Goal: Task Accomplishment & Management: Manage account settings

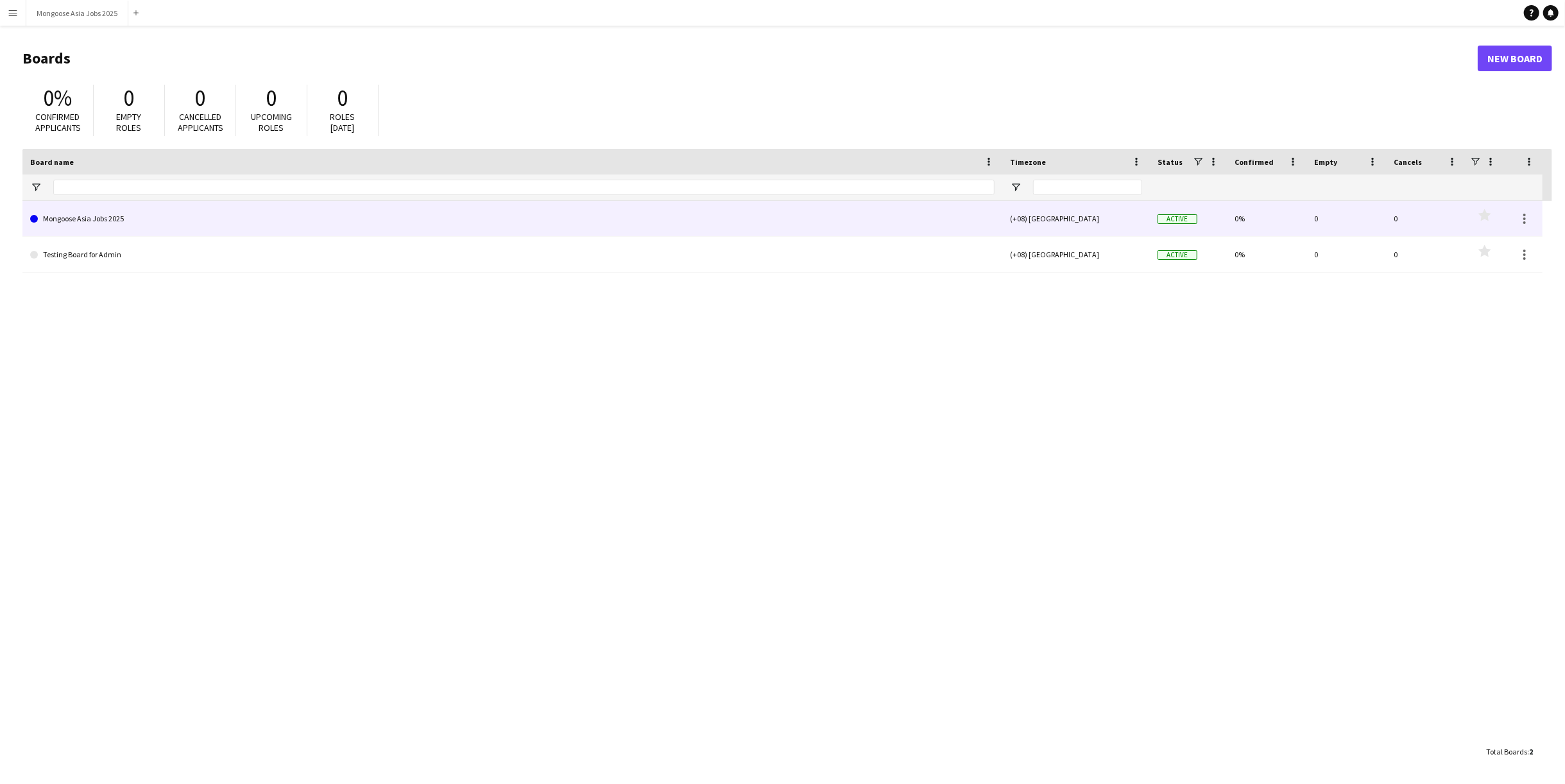
click at [154, 211] on link "Mongoose Asia Jobs 2025" at bounding box center [512, 219] width 964 height 36
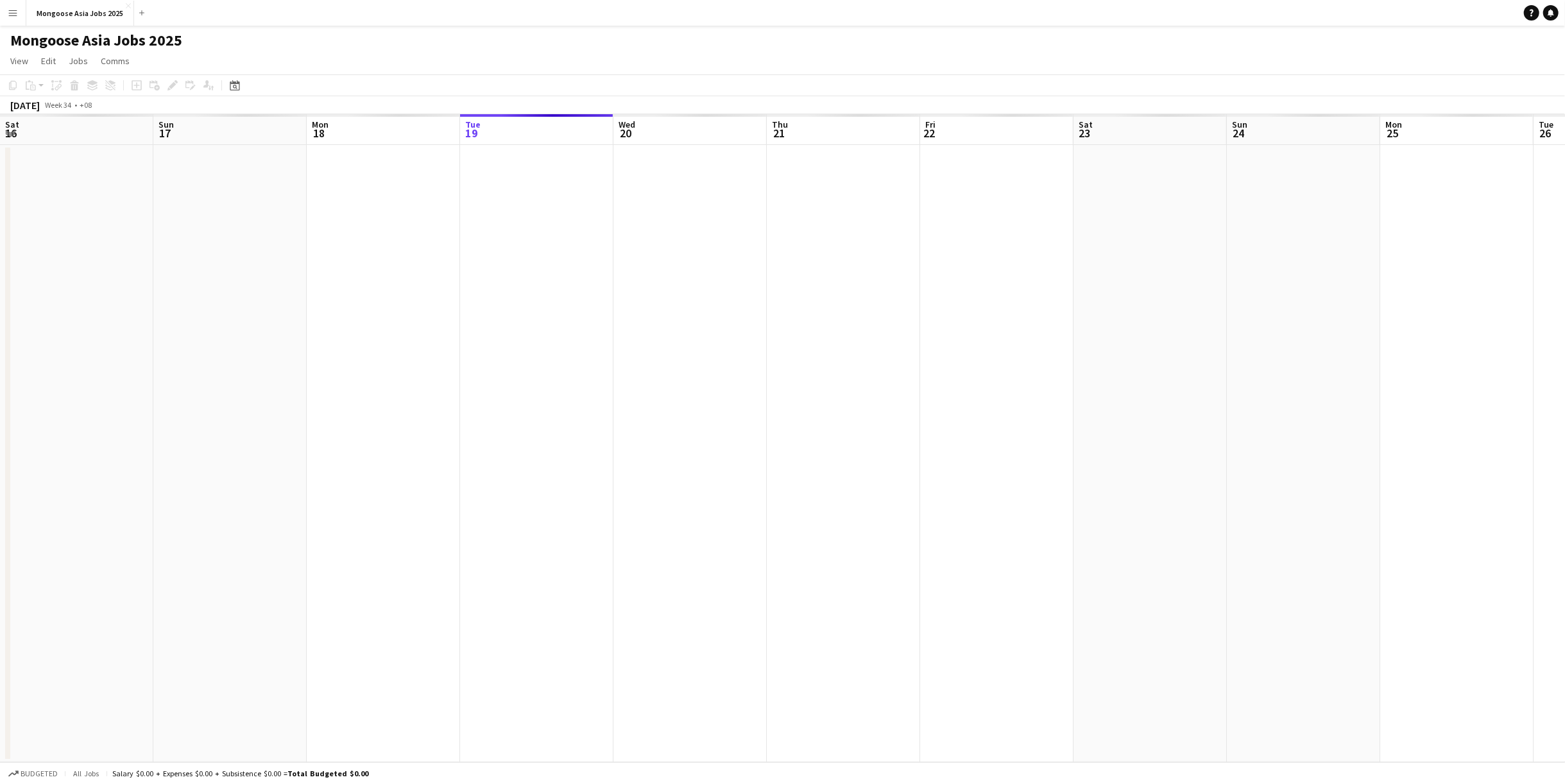
scroll to position [0, 306]
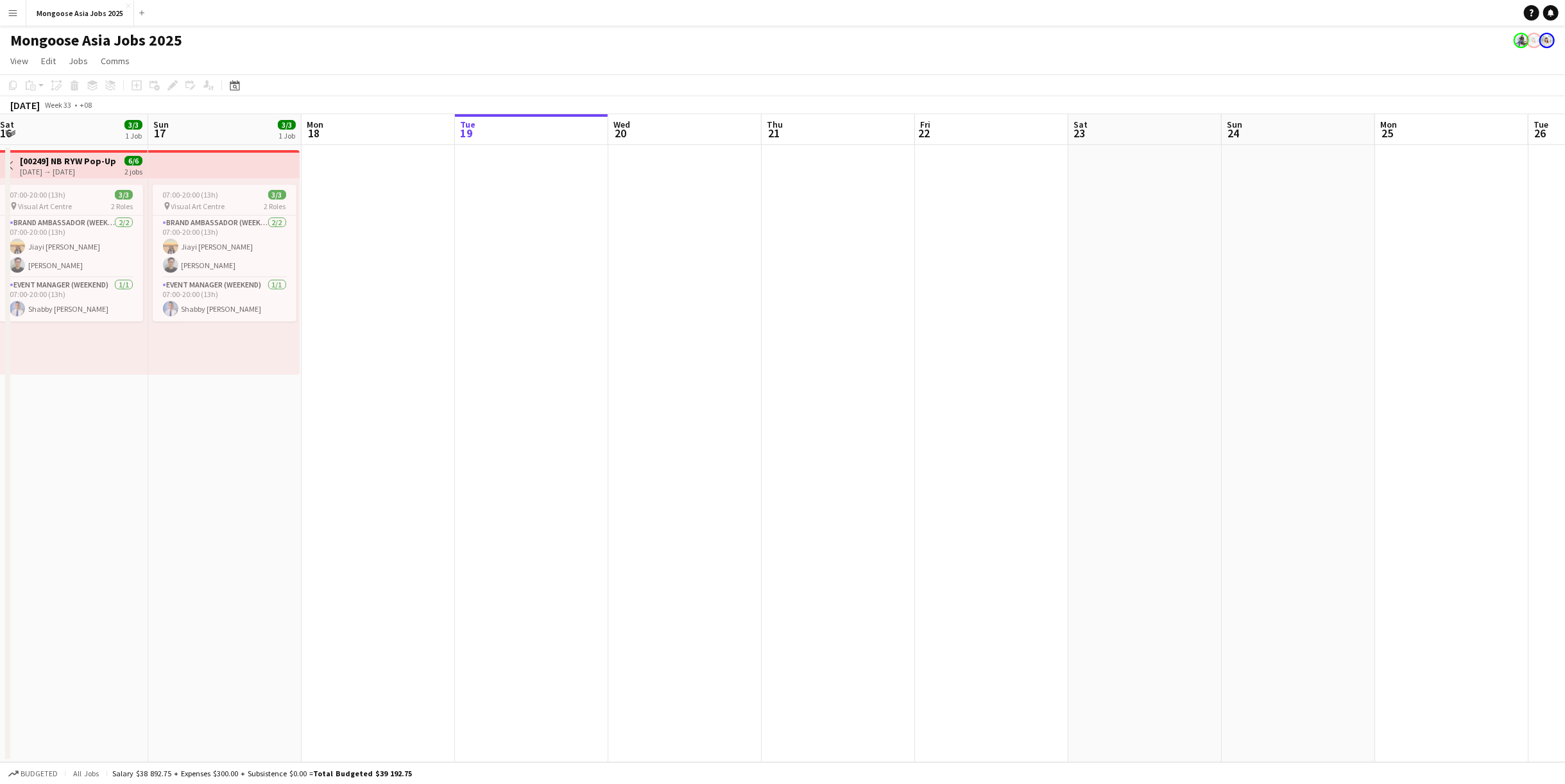
drag, startPoint x: 438, startPoint y: 434, endPoint x: 909, endPoint y: 468, distance: 472.2
click at [909, 468] on app-calendar-viewport "Thu 14 Fri 15 Sat 16 3/3 1 Job Sun 17 3/3 1 Job Mon 18 Tue 19 Wed 20 Thu 21 Fri…" at bounding box center [782, 438] width 1565 height 648
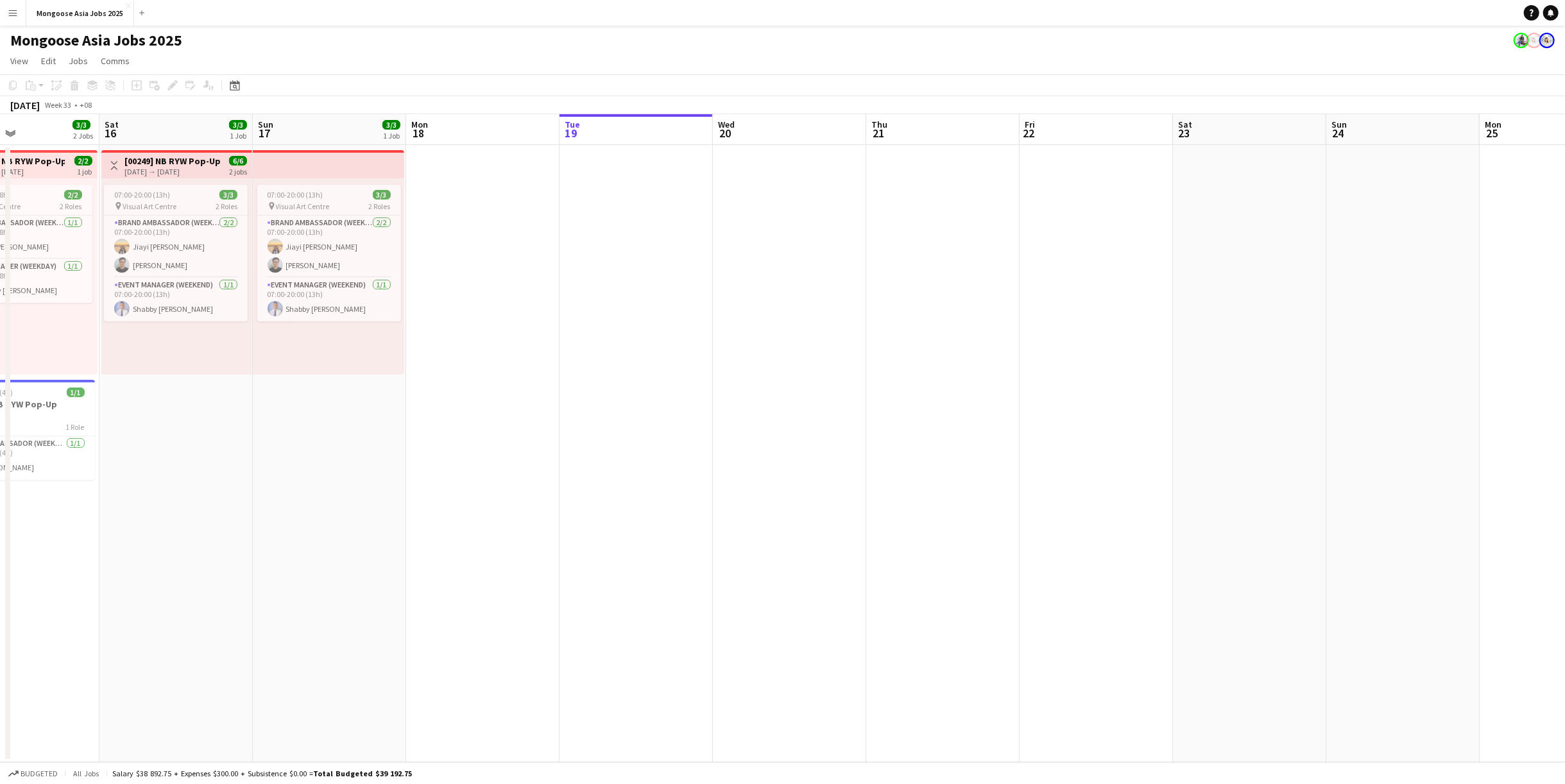
drag, startPoint x: 639, startPoint y: 467, endPoint x: 866, endPoint y: 521, distance: 233.3
click at [1026, 494] on app-calendar-viewport "Wed 13 3/3 2 Jobs Thu 14 2/2 1 Job Fri 15 3/3 2 Jobs Sat 16 3/3 1 Job Sun 17 3/…" at bounding box center [782, 438] width 1565 height 648
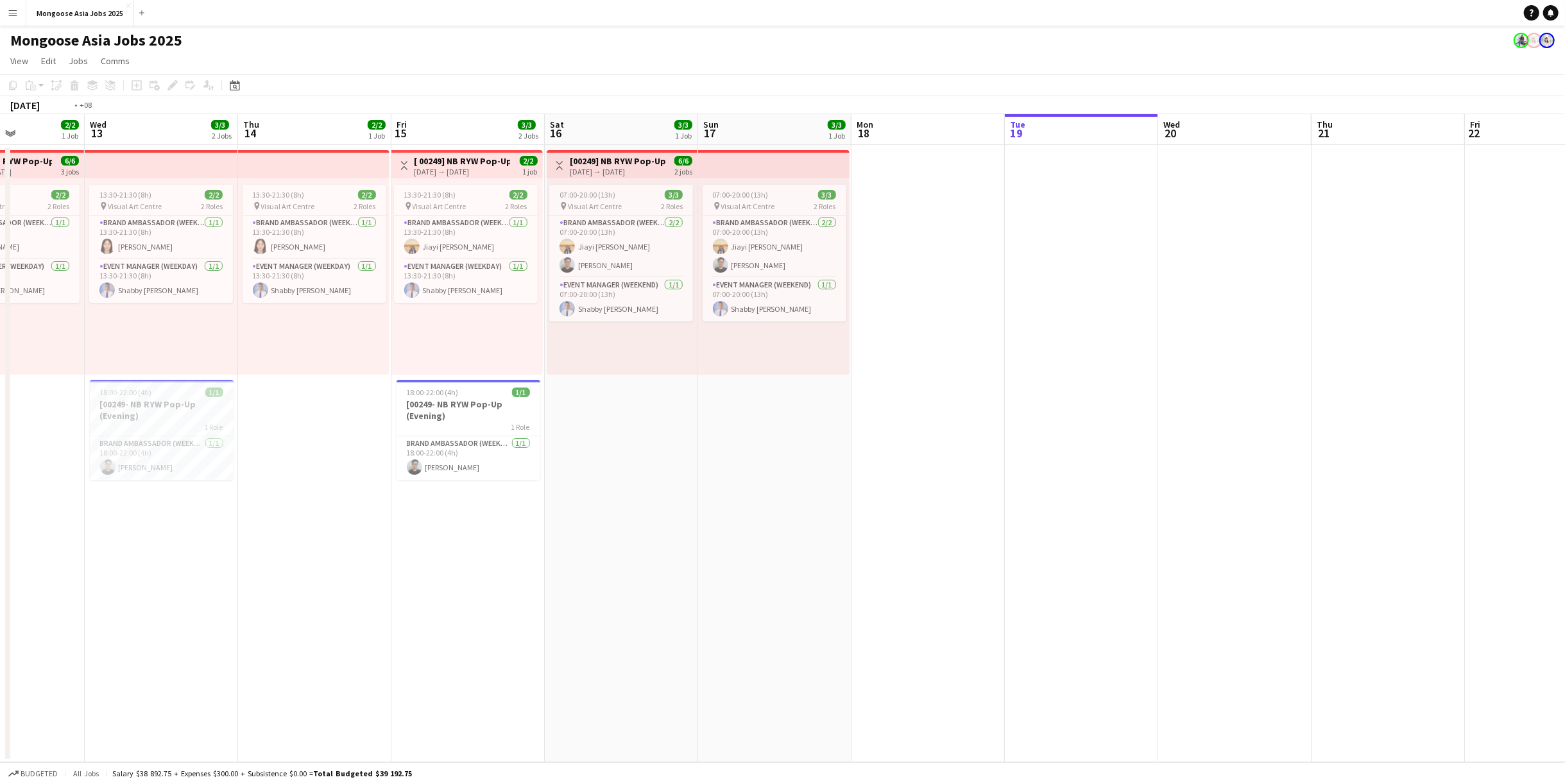
drag, startPoint x: 762, startPoint y: 529, endPoint x: 977, endPoint y: 527, distance: 215.0
click at [977, 527] on app-calendar-viewport "Sun 10 3/3 1 Job Mon 11 3/3 1 Job Tue 12 2/2 1 Job Wed 13 3/3 2 Jobs Thu 14 2/2…" at bounding box center [782, 438] width 1565 height 648
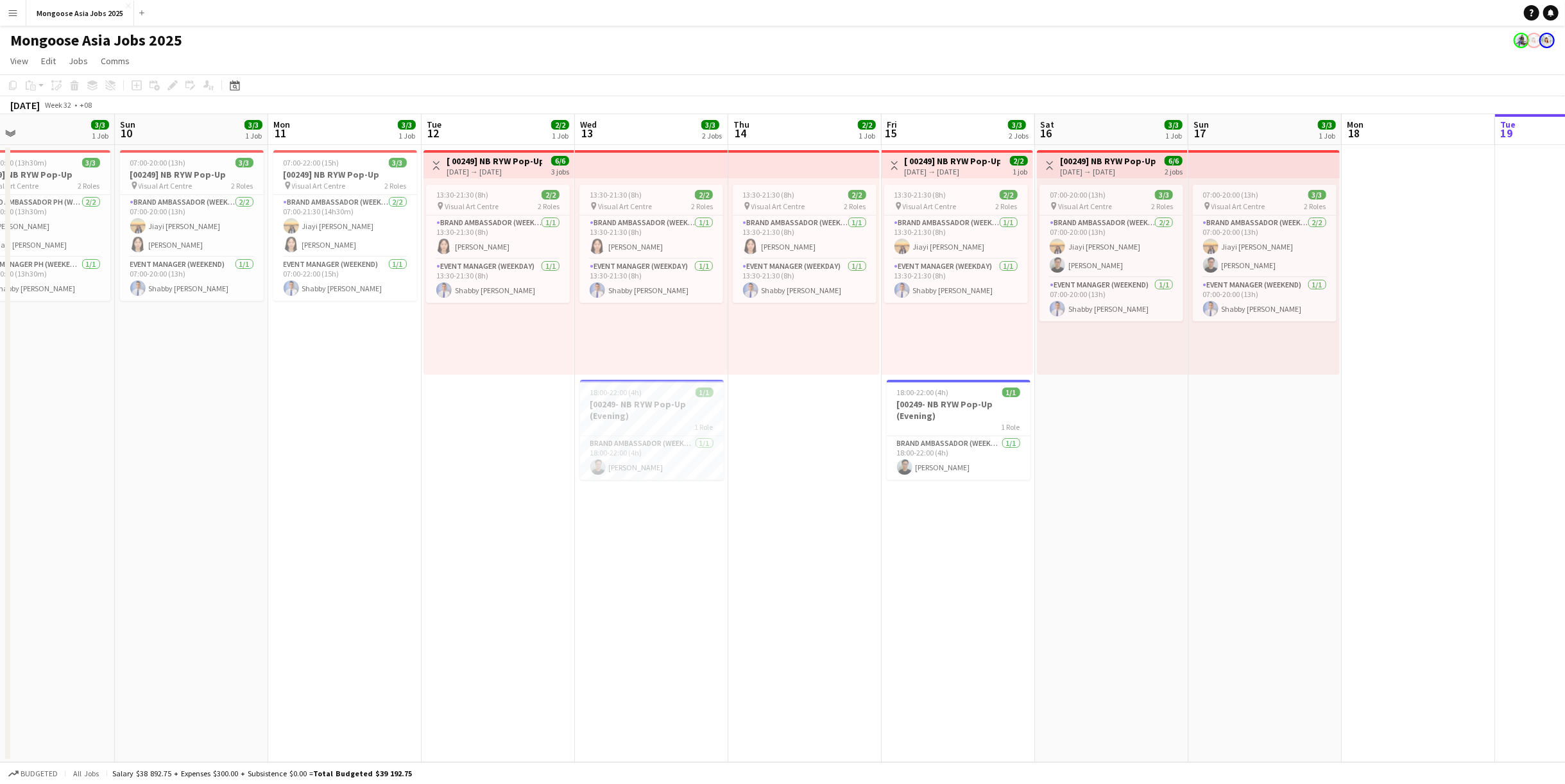
drag, startPoint x: 492, startPoint y: 569, endPoint x: 702, endPoint y: 564, distance: 210.1
click at [702, 564] on app-calendar-viewport "Thu 7 1 Job Fri 8 3/3 2 Jobs Sat 9 3/3 1 Job Sun 10 3/3 1 Job Mon 11 3/3 1 Job …" at bounding box center [782, 438] width 1565 height 648
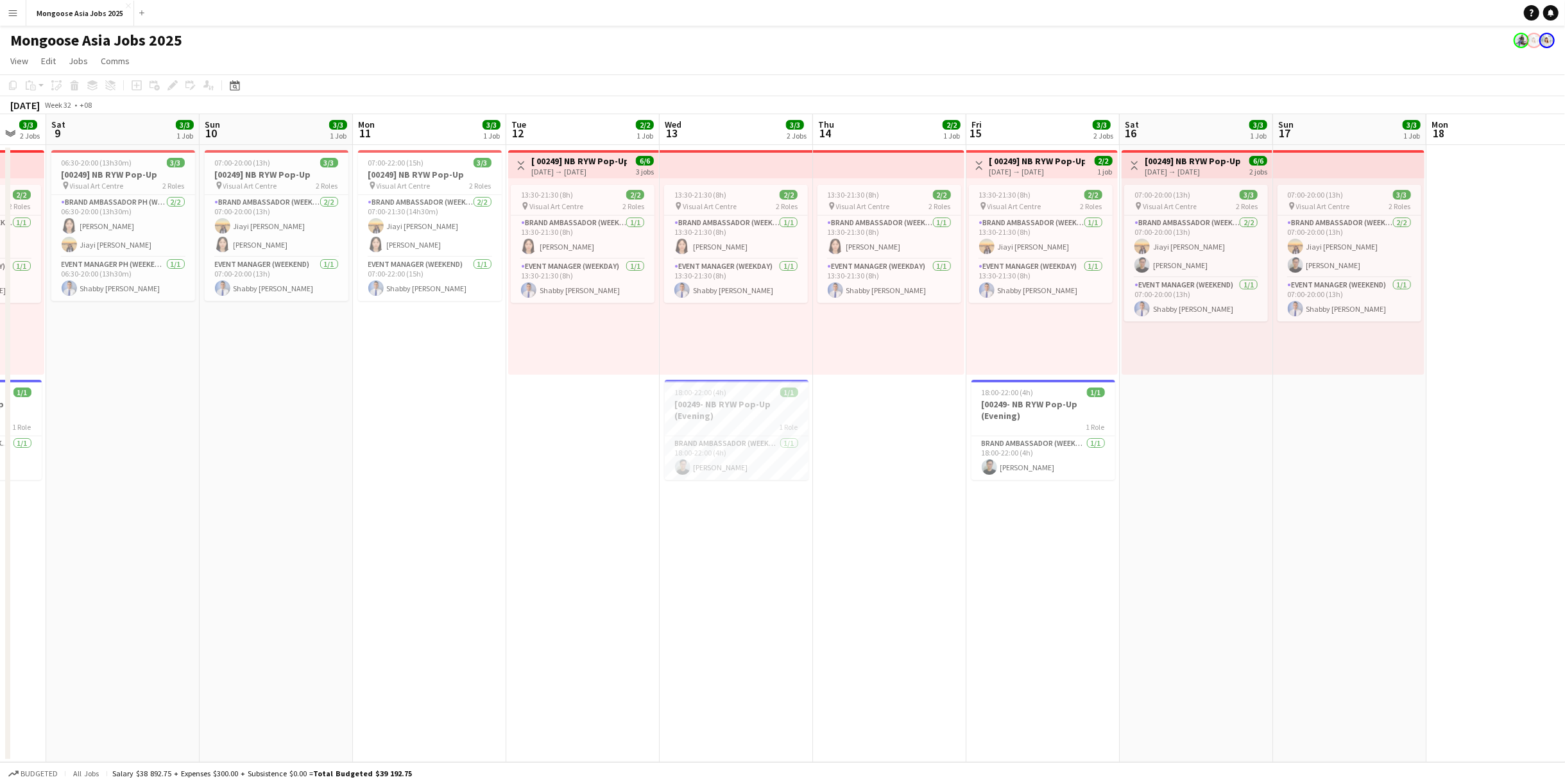
scroll to position [0, 406]
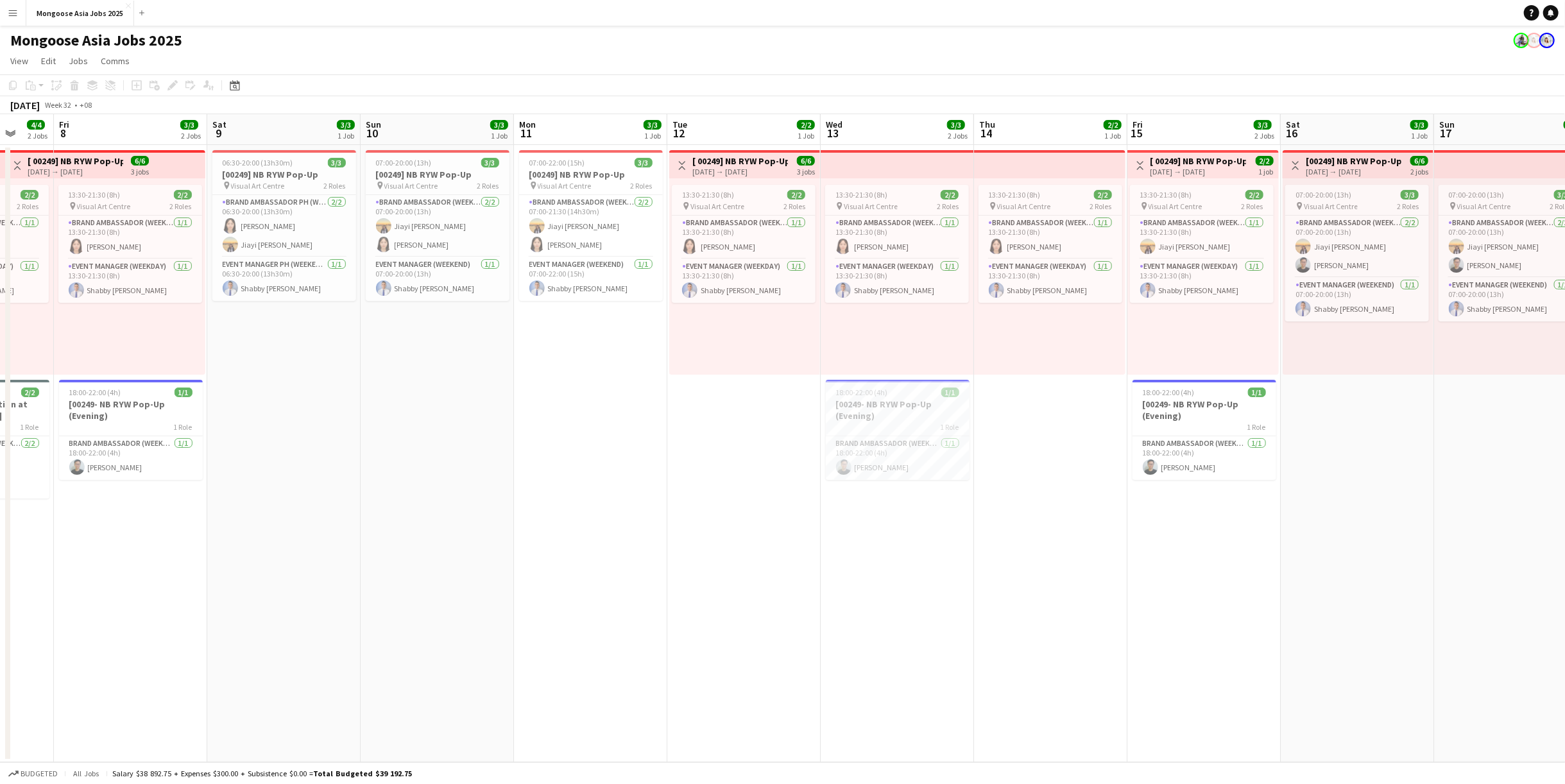
drag, startPoint x: 667, startPoint y: 597, endPoint x: 901, endPoint y: 602, distance: 234.1
click at [901, 602] on app-calendar-viewport "Tue 5 Wed 6 2/2 1 Job Thu 7 4/4 2 Jobs Fri 8 3/3 2 Jobs Sat 9 3/3 1 Job Sun 10 …" at bounding box center [782, 438] width 1565 height 648
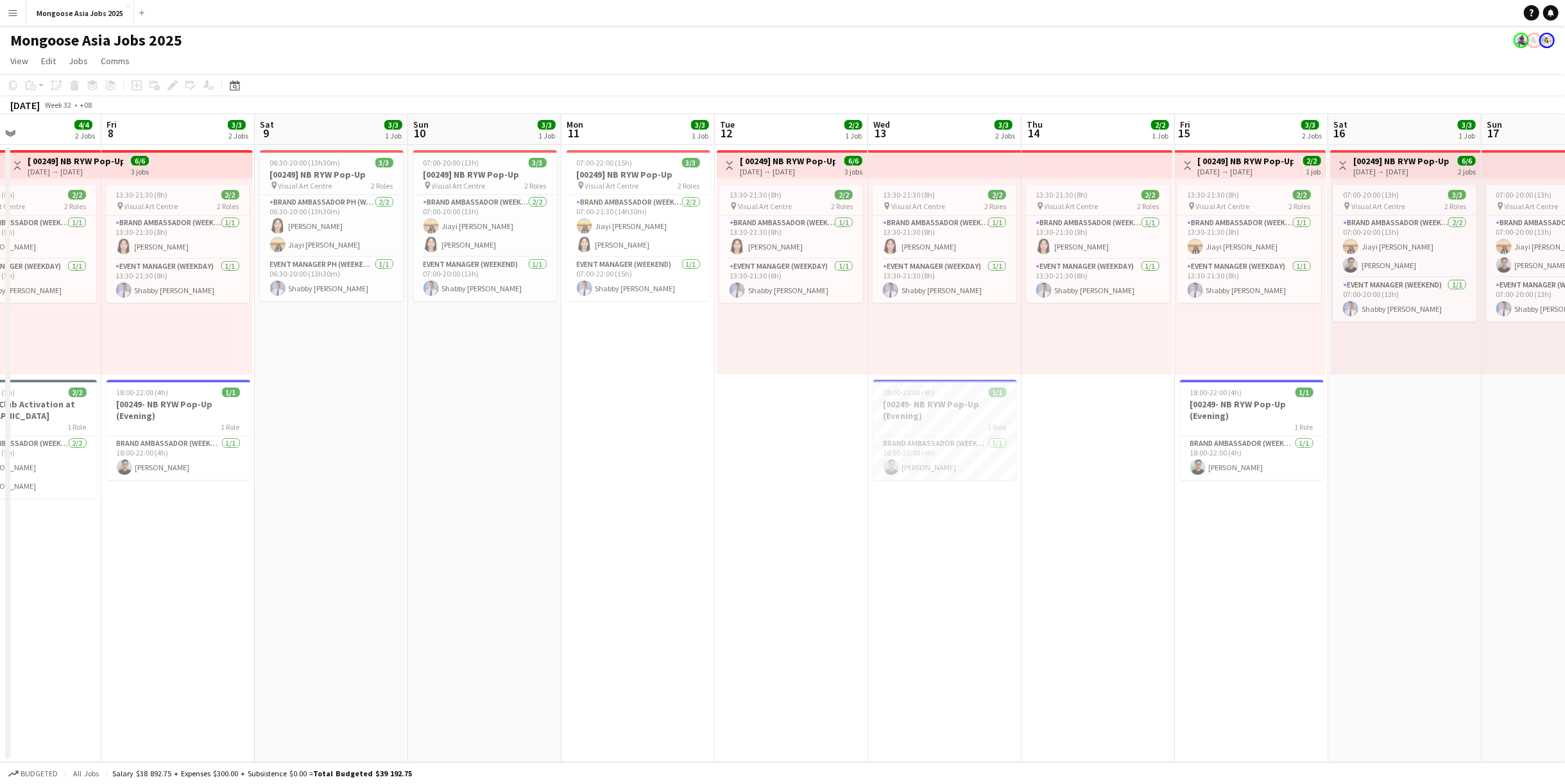
drag, startPoint x: 546, startPoint y: 500, endPoint x: 891, endPoint y: 508, distance: 345.1
click at [891, 508] on app-calendar-viewport "Tue 5 6/7 2 Jobs Wed 6 2/2 1 Job Thu 7 4/4 2 Jobs Fri 8 3/3 2 Jobs Sat 9 3/3 1 …" at bounding box center [782, 438] width 1565 height 648
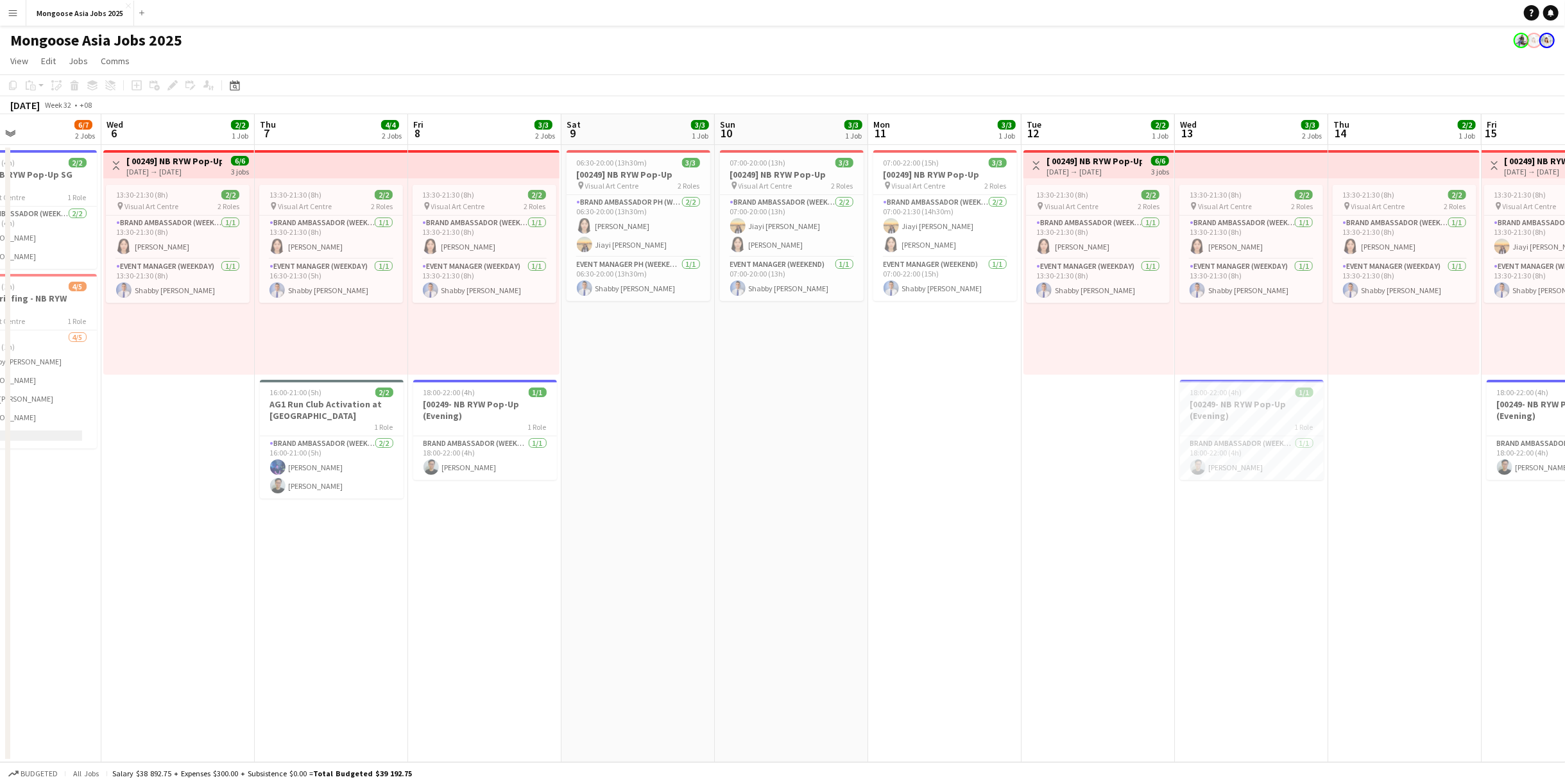
scroll to position [0, 356]
click at [13, 7] on button "Menu" at bounding box center [13, 13] width 26 height 26
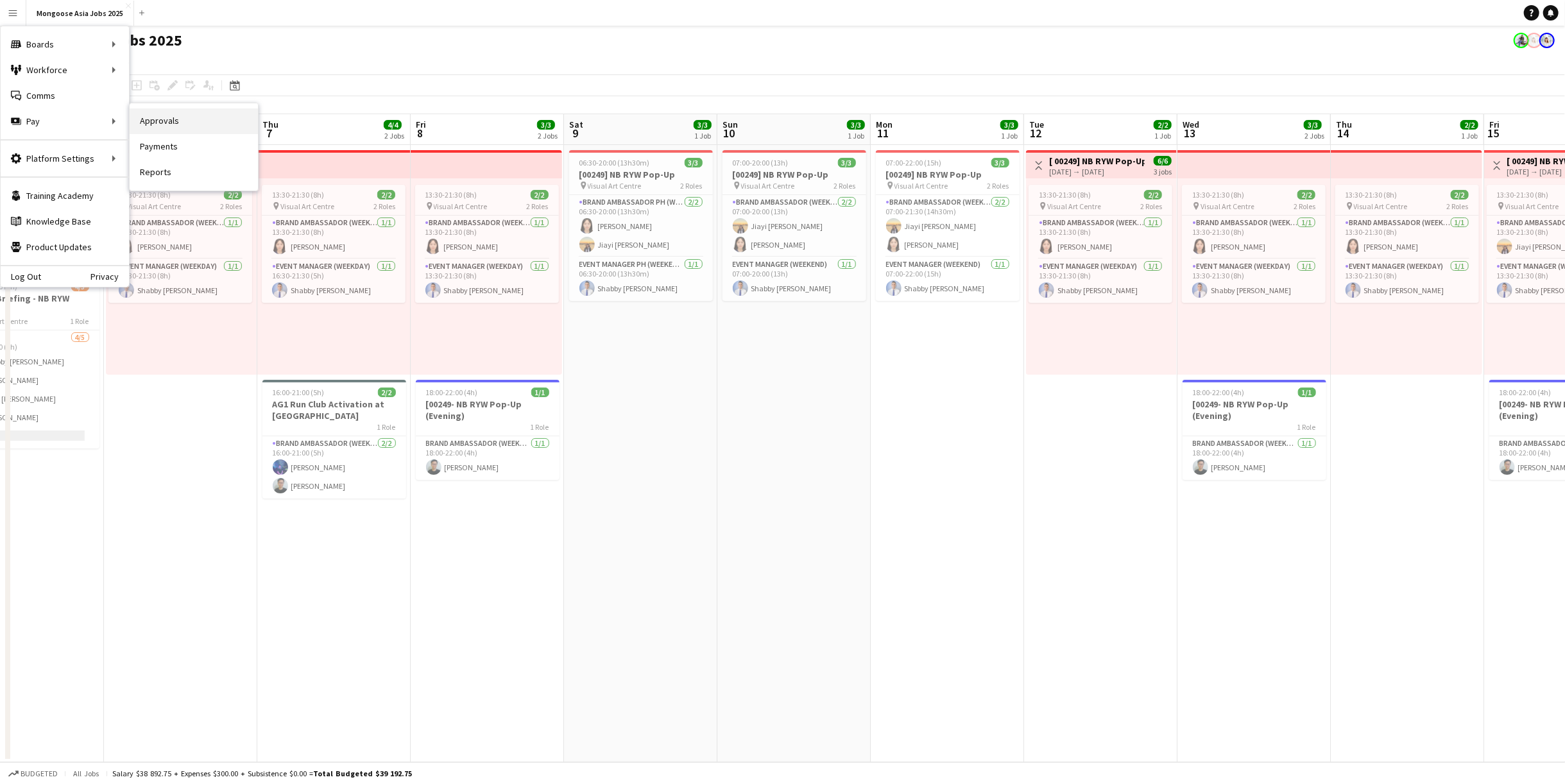
click at [171, 124] on link "Approvals" at bounding box center [193, 121] width 128 height 26
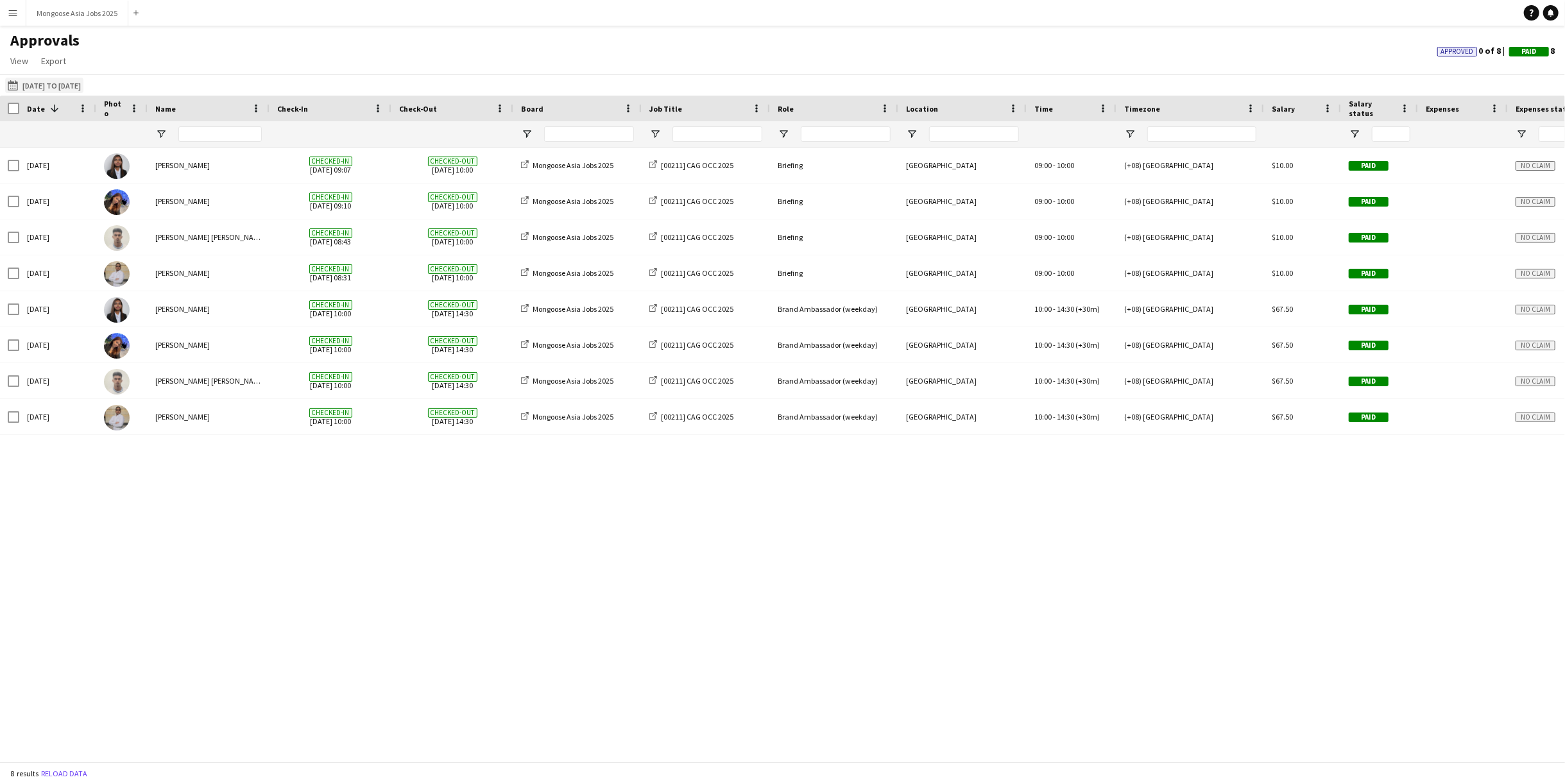
click at [84, 80] on button "[DATE] to [DATE] [DATE] to [DATE]" at bounding box center [44, 85] width 78 height 15
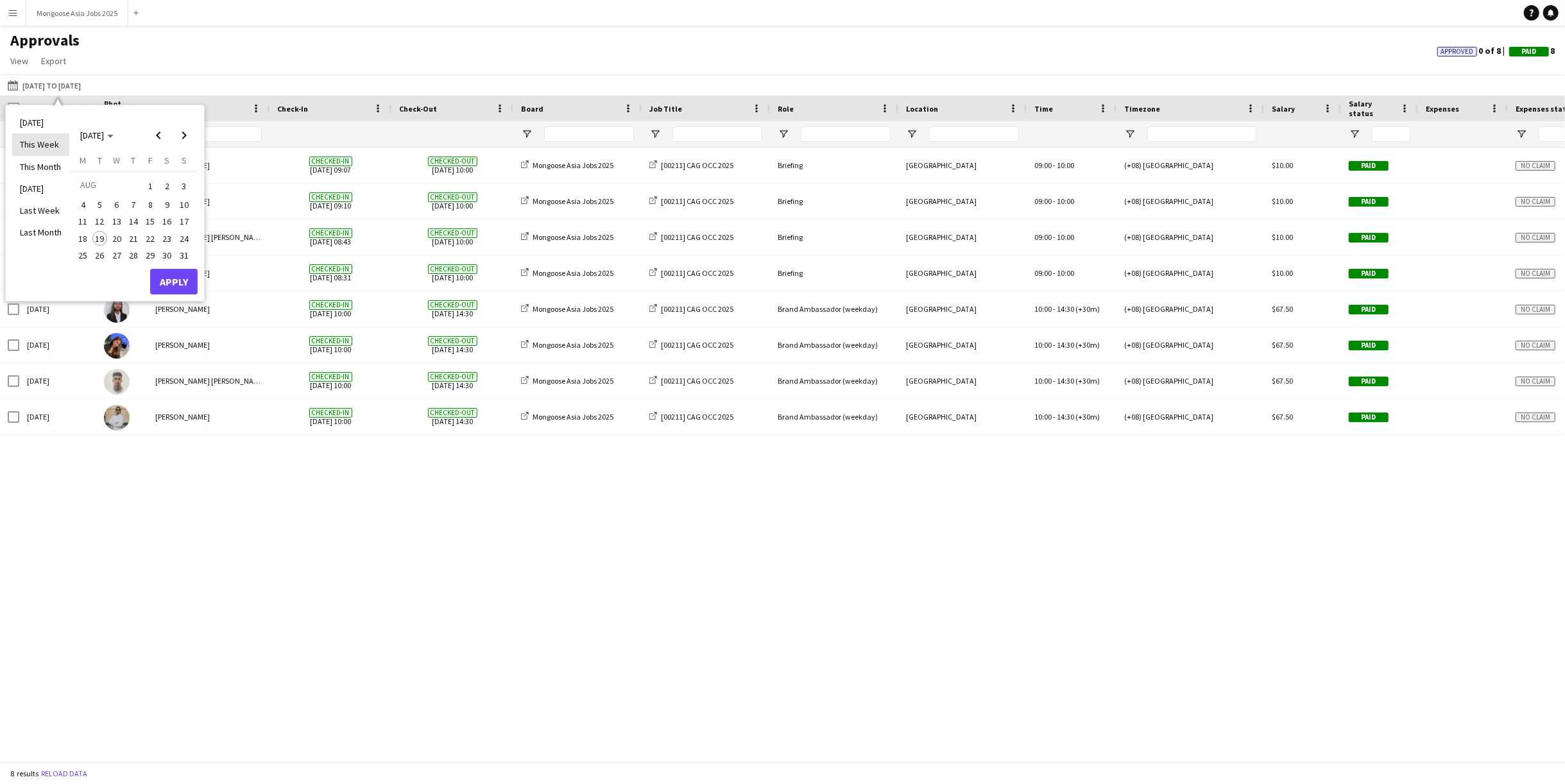
click at [41, 152] on li "This Week" at bounding box center [41, 144] width 57 height 22
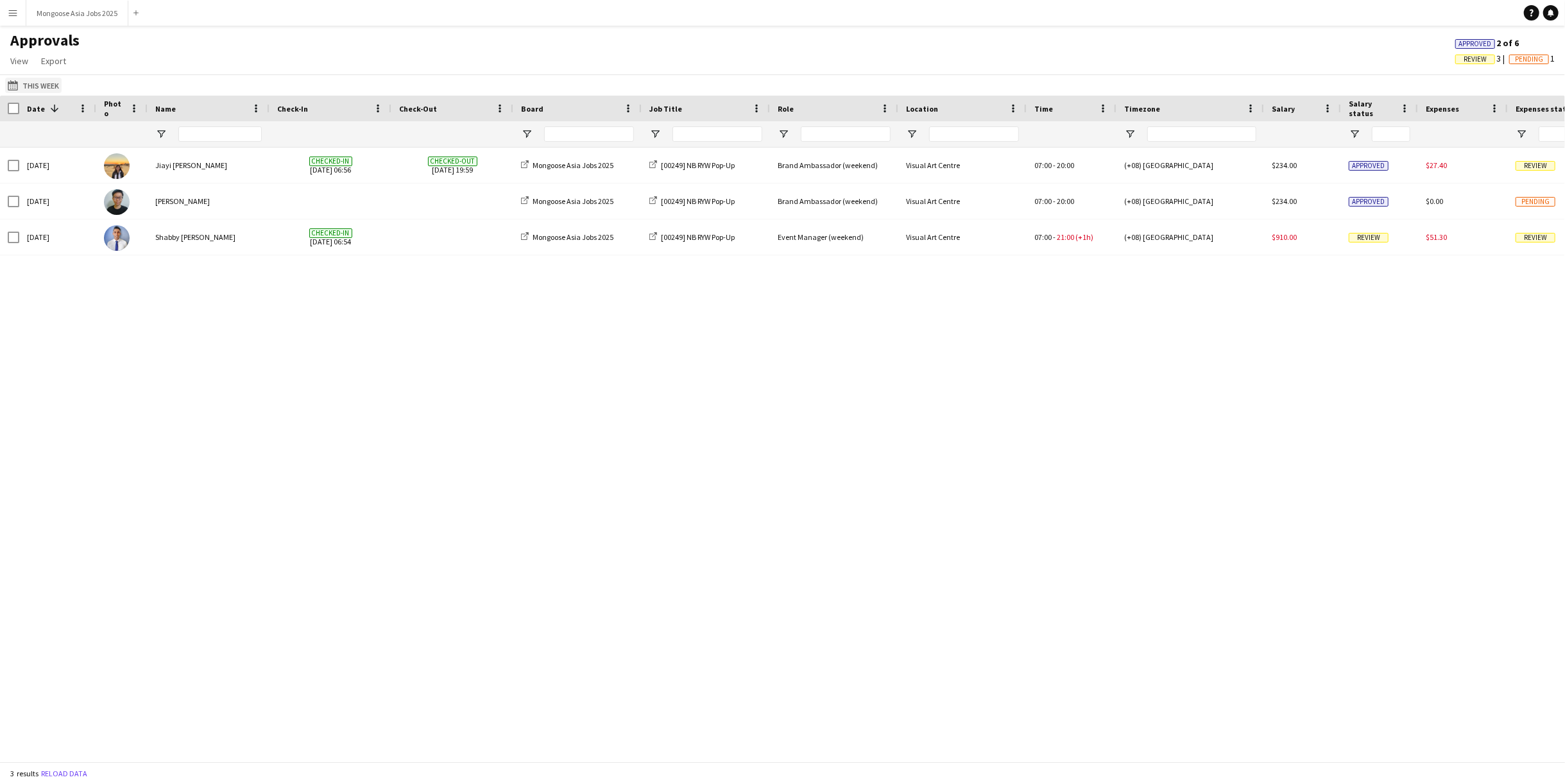
click at [41, 82] on button "[DATE] to [DATE] This Week" at bounding box center [33, 85] width 56 height 15
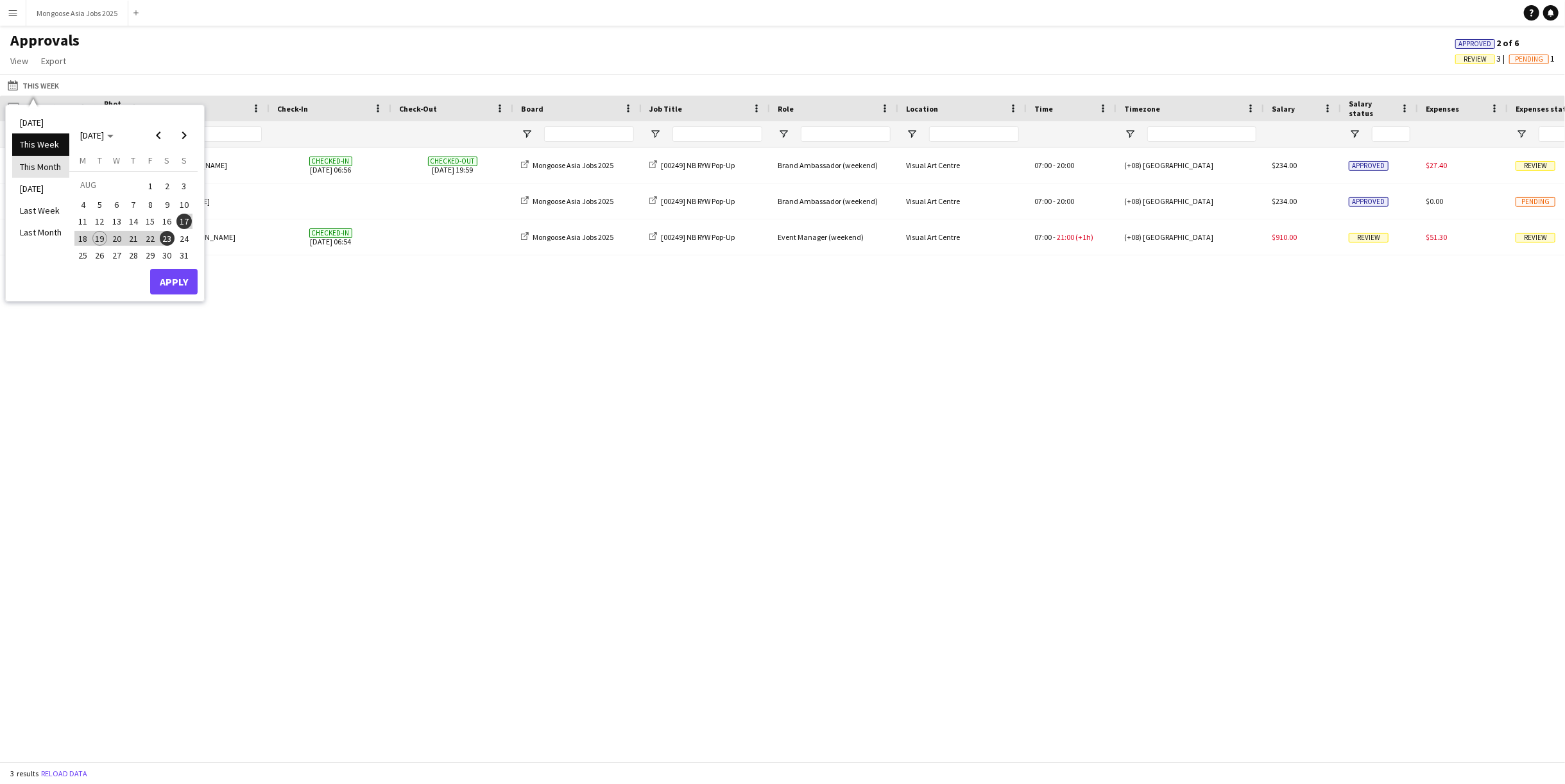
click at [46, 166] on li "This Month" at bounding box center [41, 166] width 57 height 22
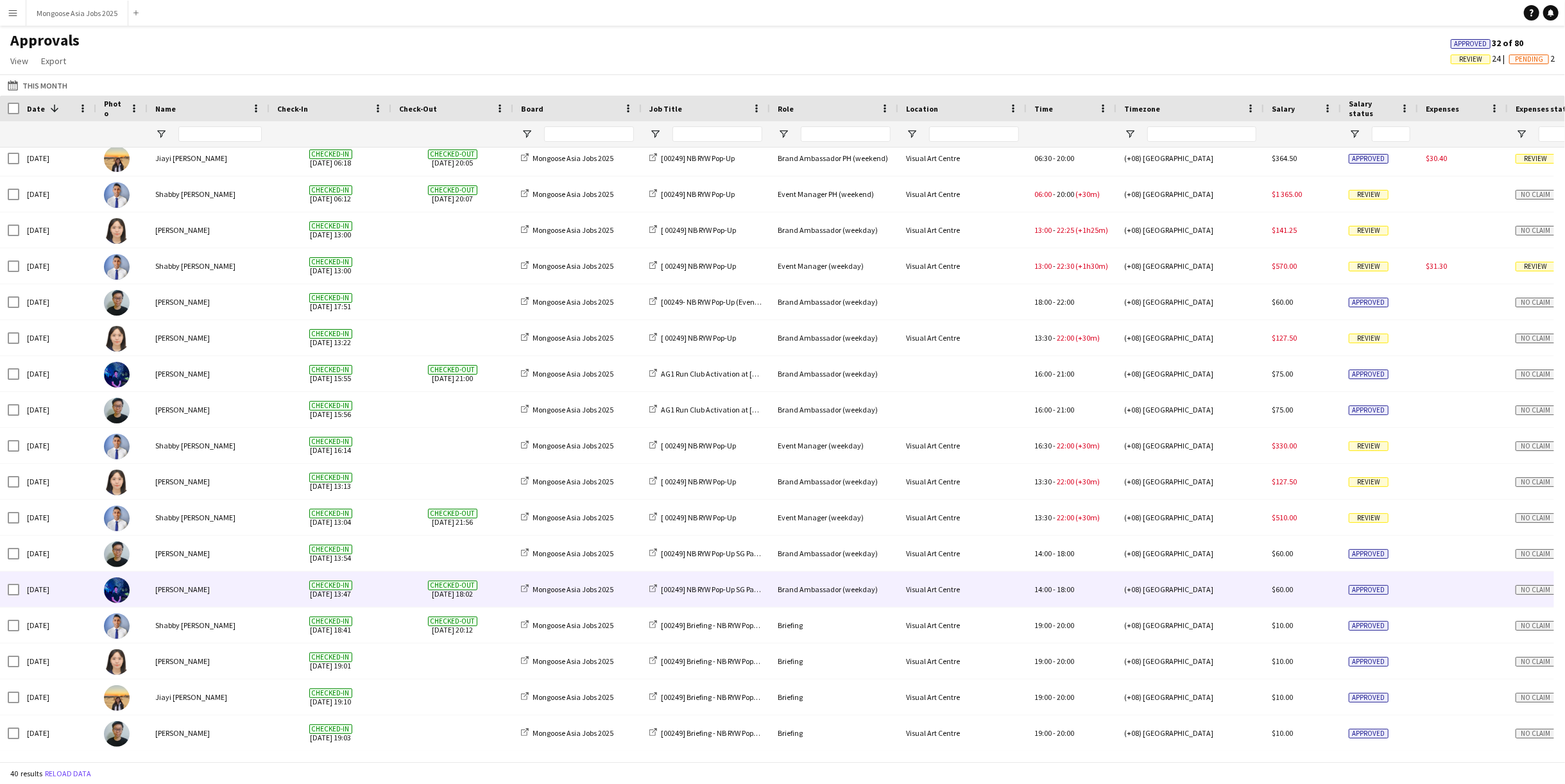
click at [163, 589] on div "[PERSON_NAME]" at bounding box center [209, 588] width 122 height 35
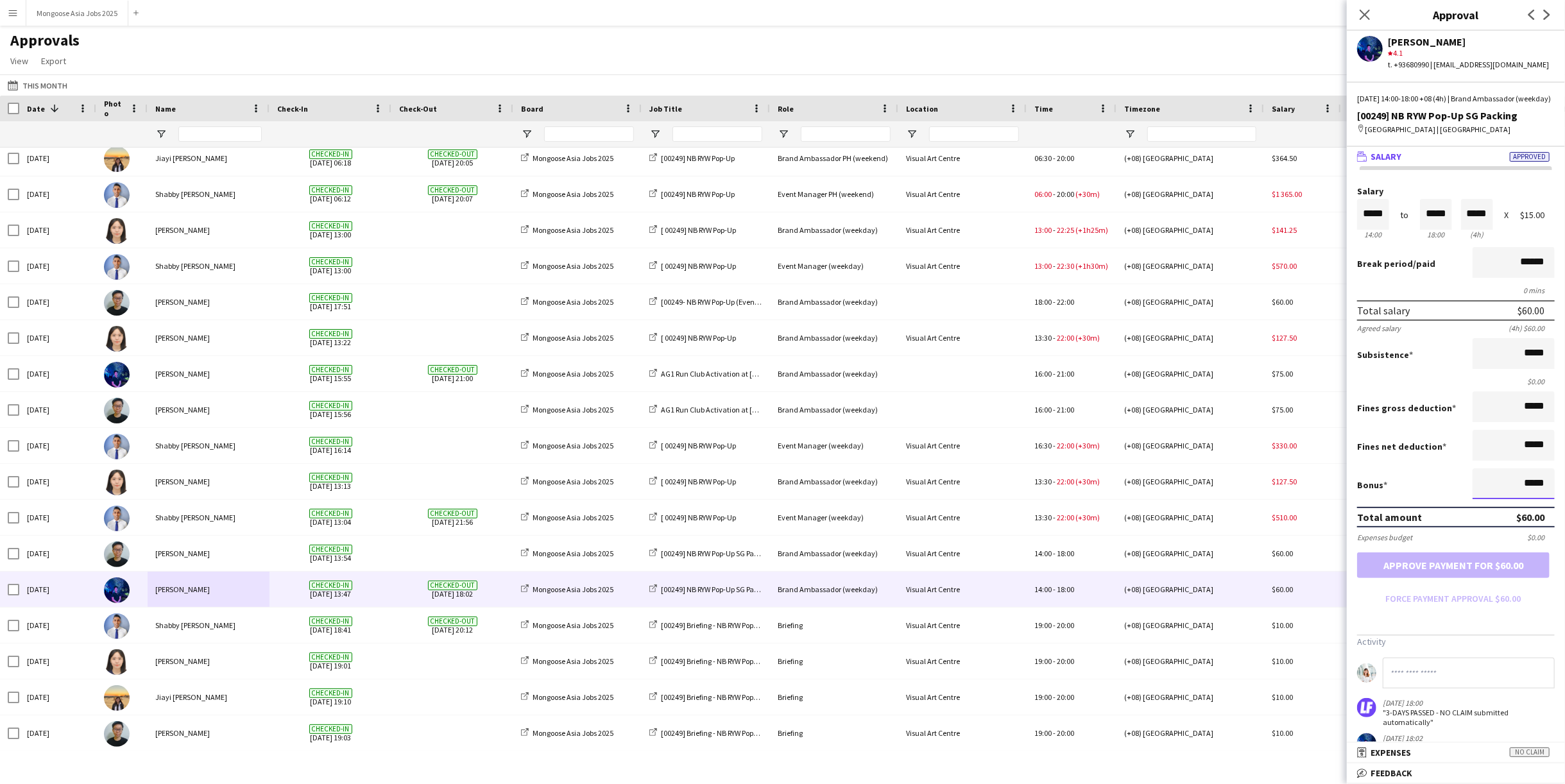
drag, startPoint x: 1501, startPoint y: 499, endPoint x: 1541, endPoint y: 497, distance: 40.0
click at [1541, 497] on input "*****" at bounding box center [1513, 483] width 82 height 31
click at [1427, 675] on input at bounding box center [1469, 673] width 172 height 31
click at [1361, 20] on app-icon "Close pop-in" at bounding box center [1365, 15] width 19 height 19
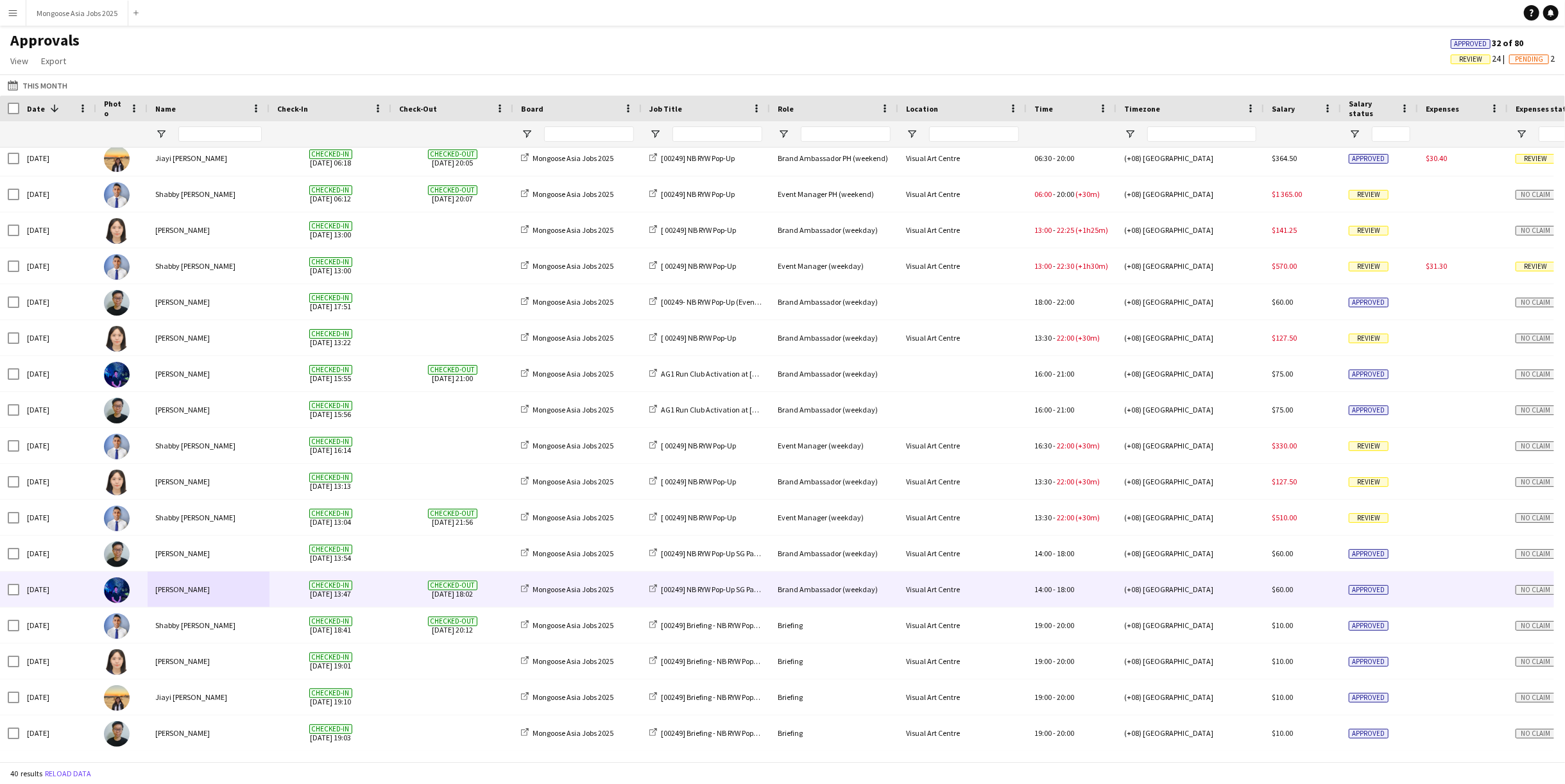
click at [281, 581] on span "Checked-in [DATE] 13:47" at bounding box center [330, 588] width 106 height 35
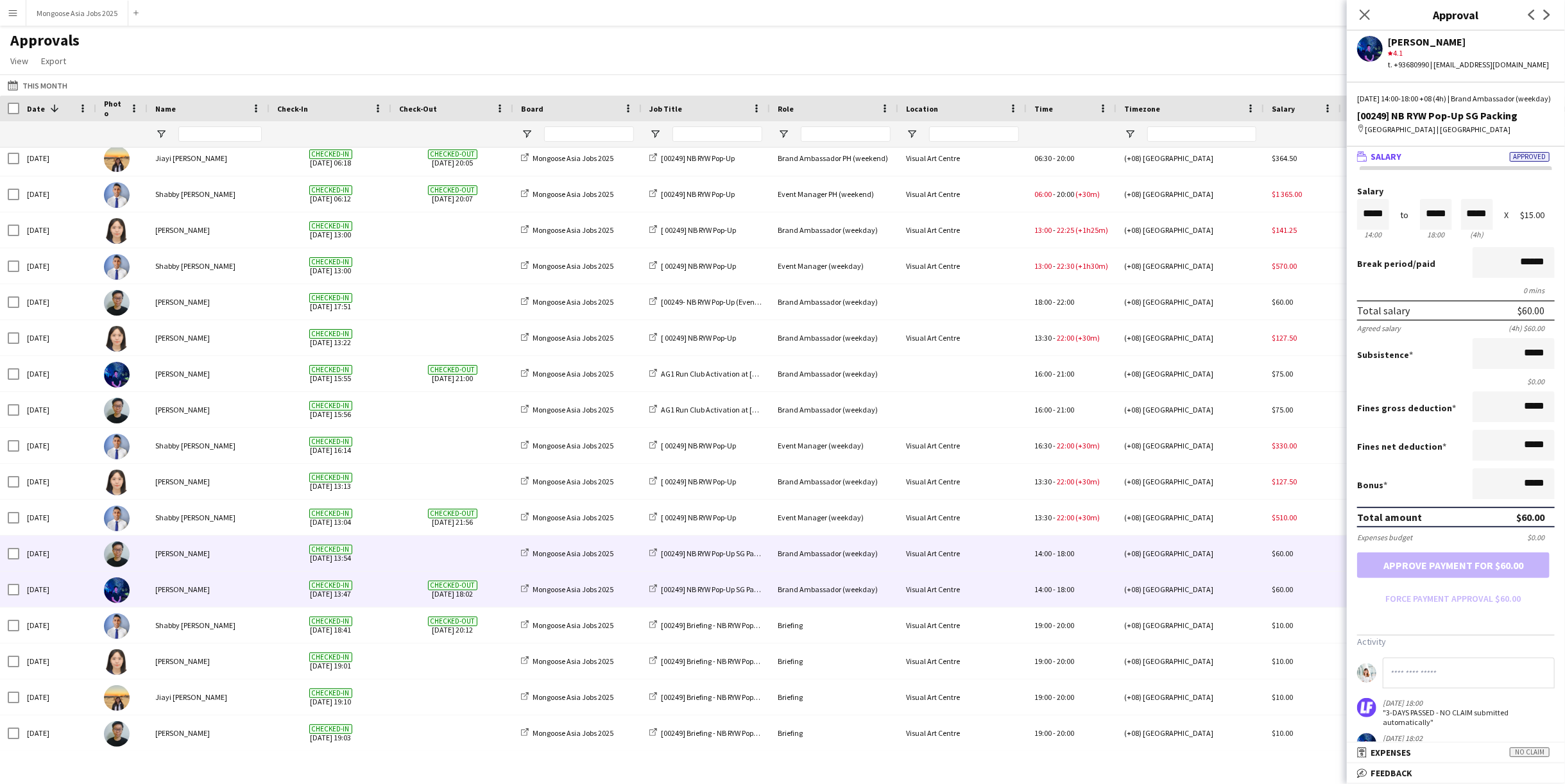
click at [174, 554] on div "[PERSON_NAME]" at bounding box center [209, 553] width 122 height 35
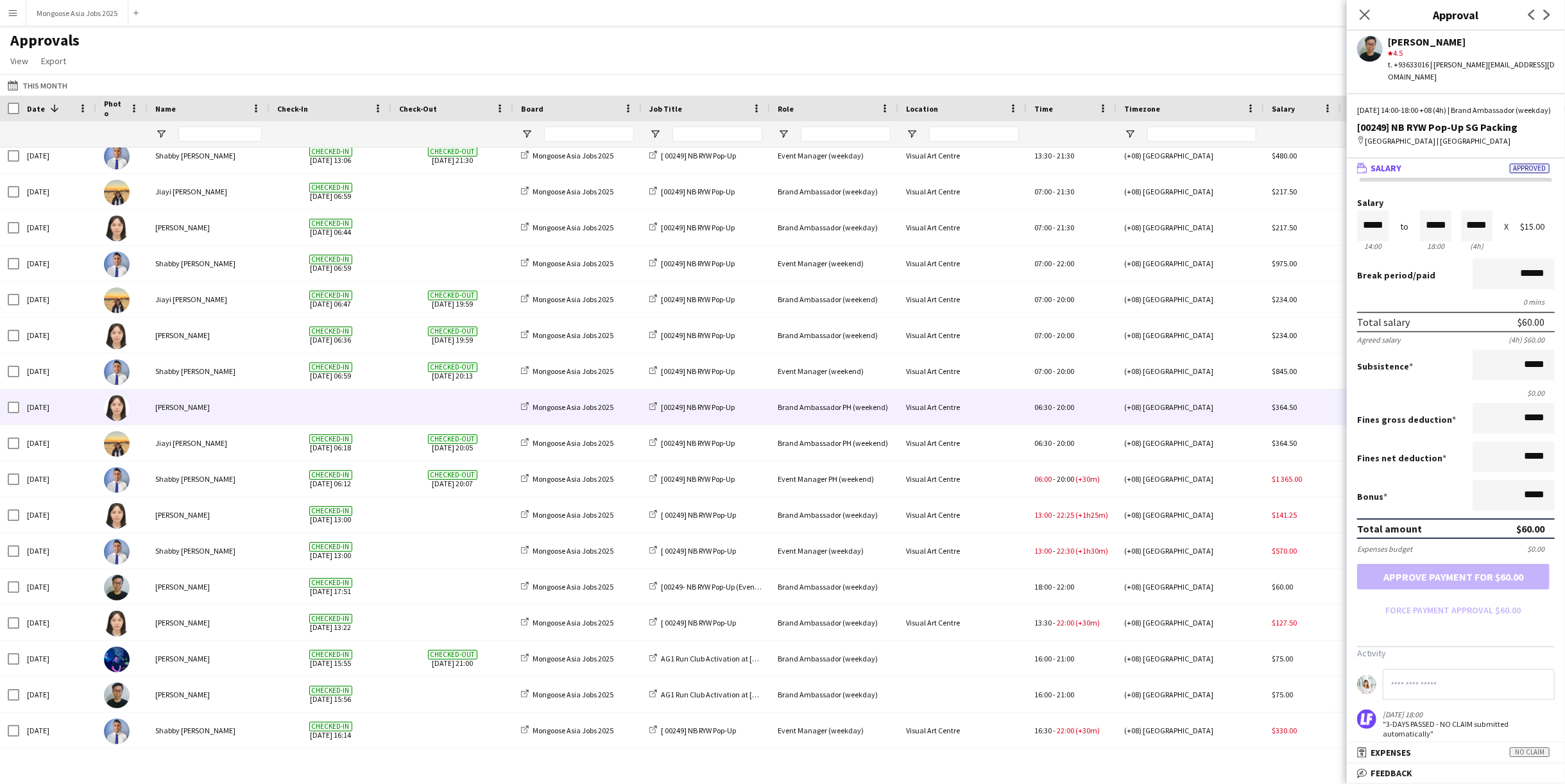
click at [184, 422] on div "[PERSON_NAME]" at bounding box center [209, 406] width 122 height 35
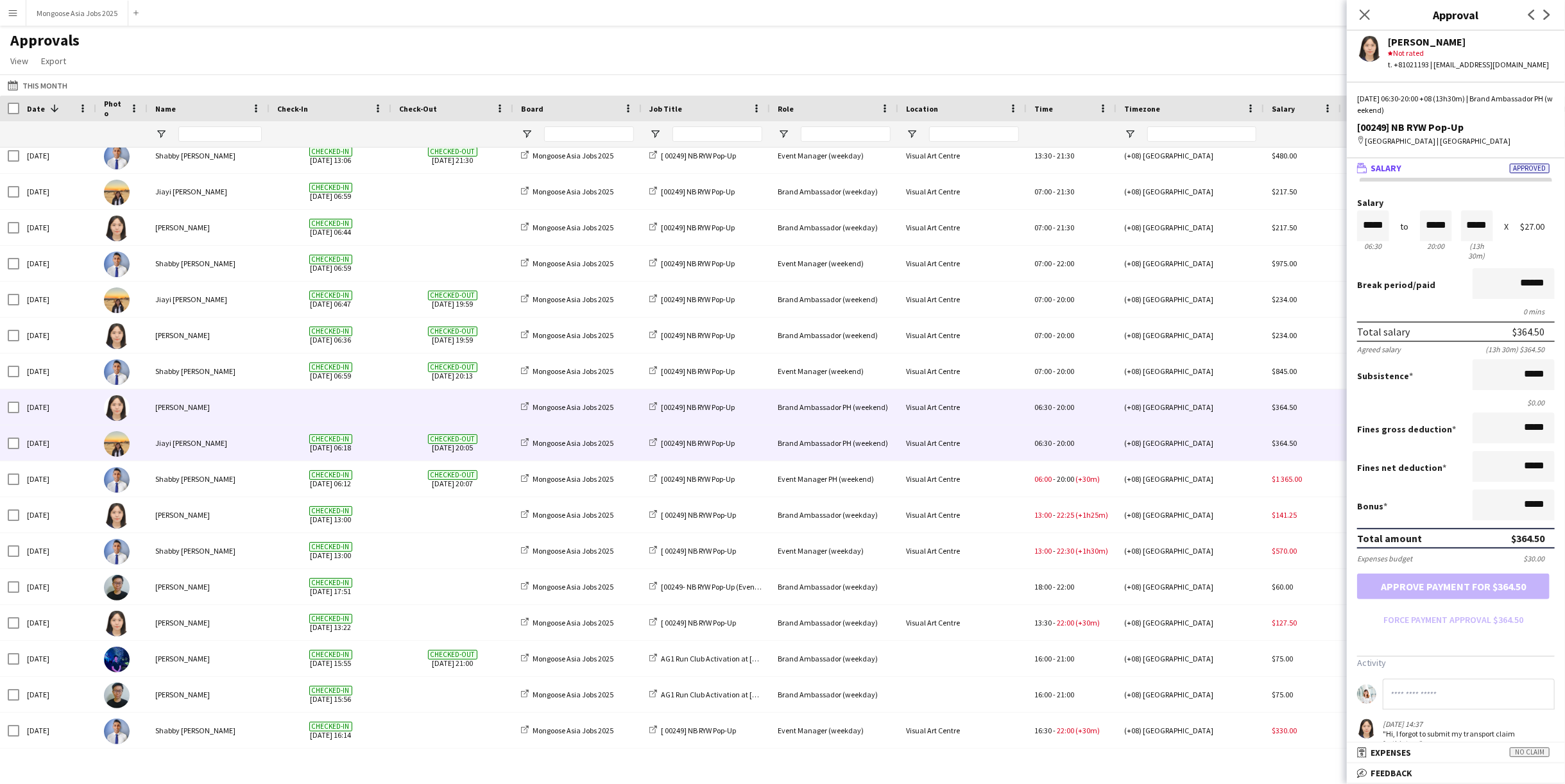
click at [183, 455] on div "Jiayi [PERSON_NAME]" at bounding box center [209, 442] width 122 height 35
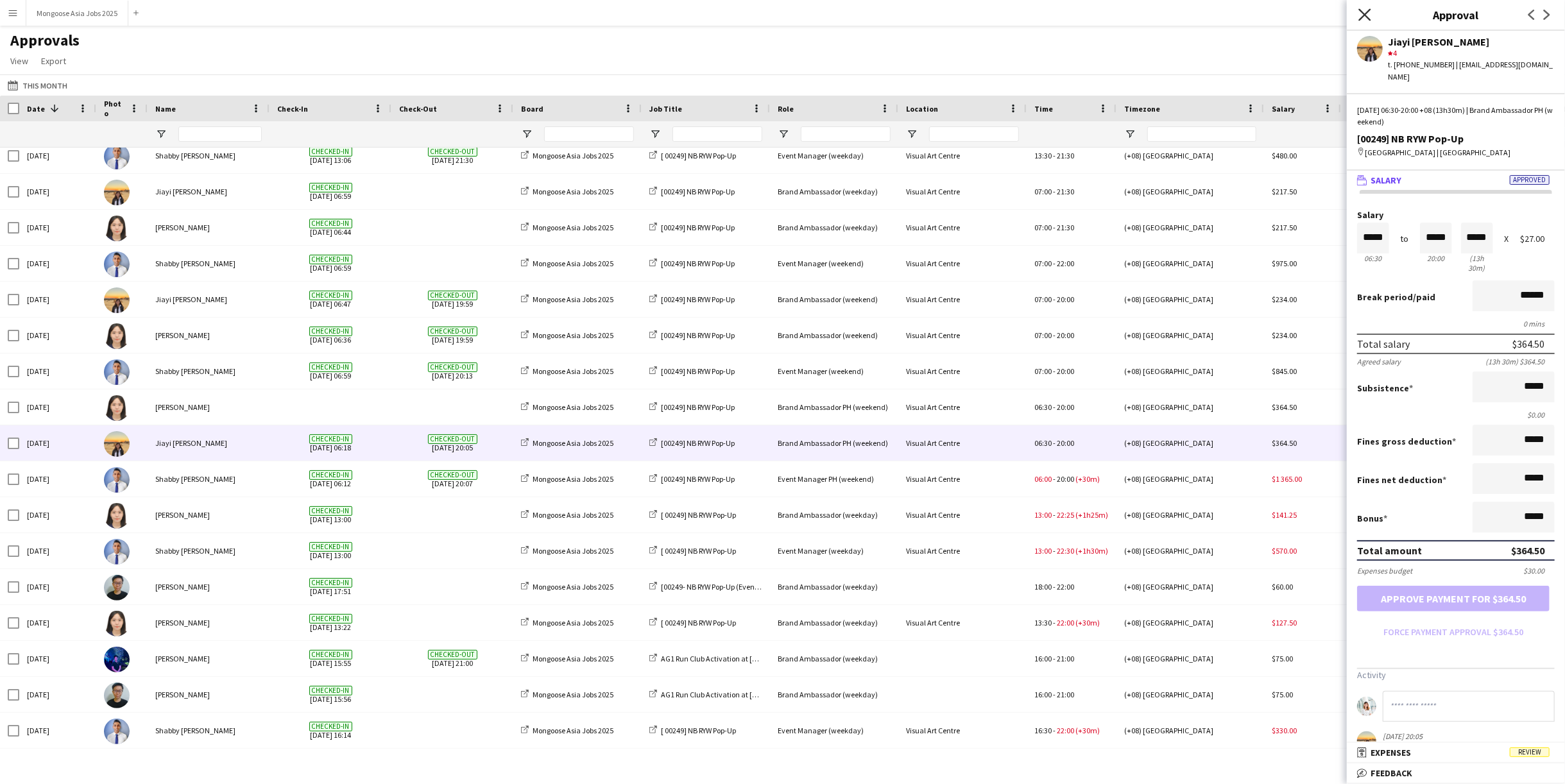
click at [1359, 17] on icon "Close pop-in" at bounding box center [1364, 14] width 12 height 12
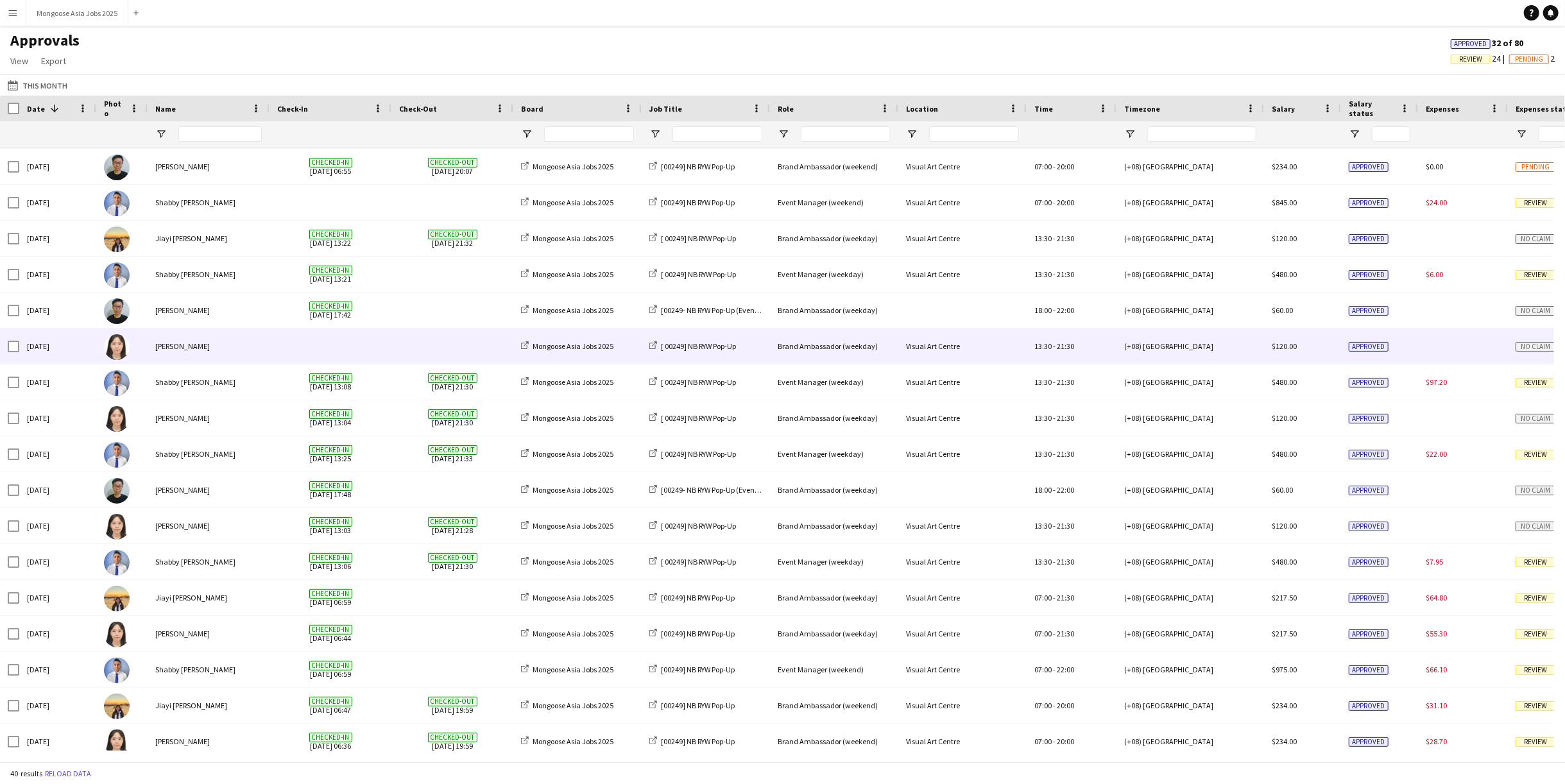
click at [224, 350] on div "[PERSON_NAME]" at bounding box center [209, 345] width 122 height 35
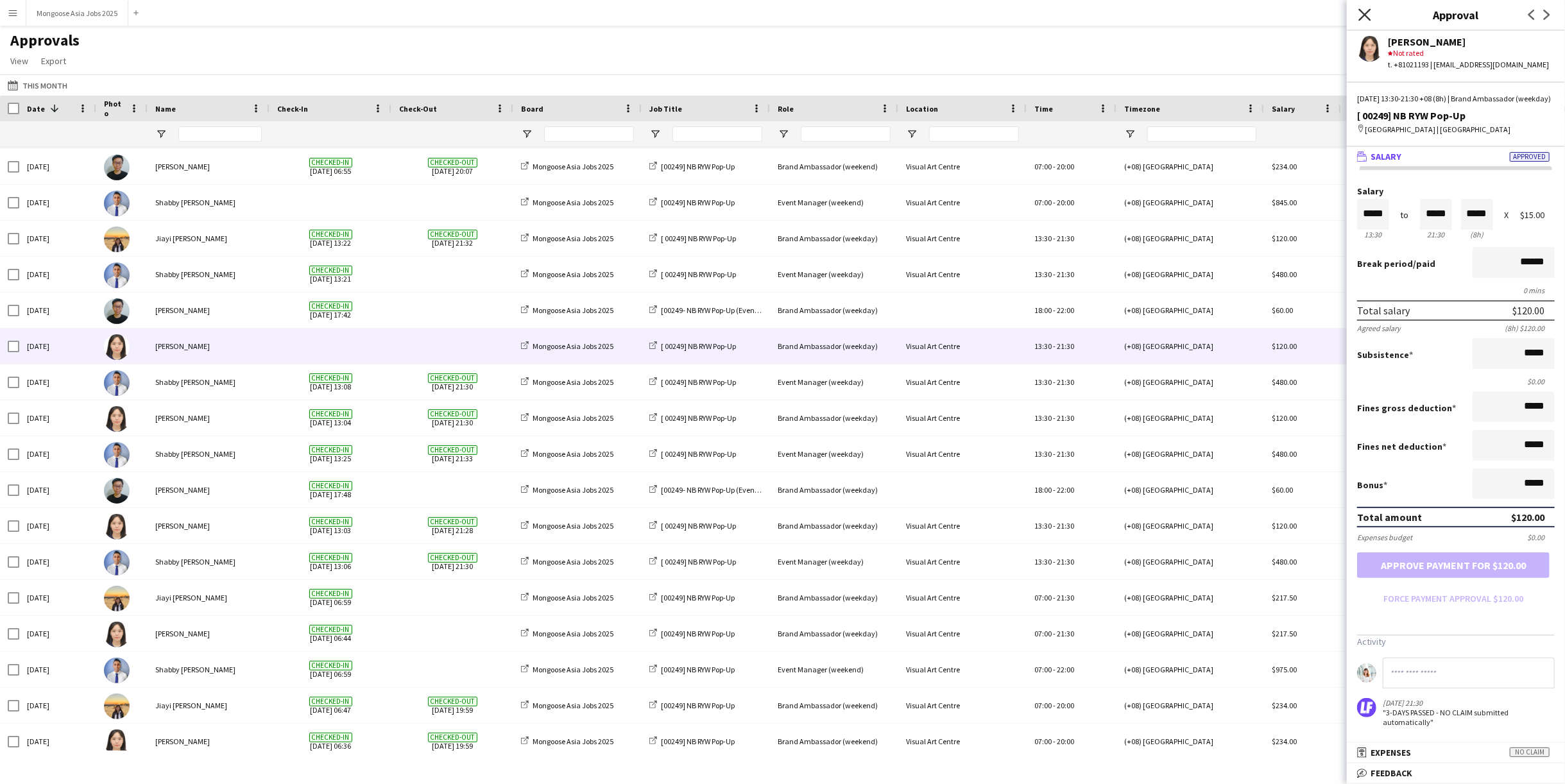
click at [1364, 15] on icon at bounding box center [1364, 14] width 12 height 12
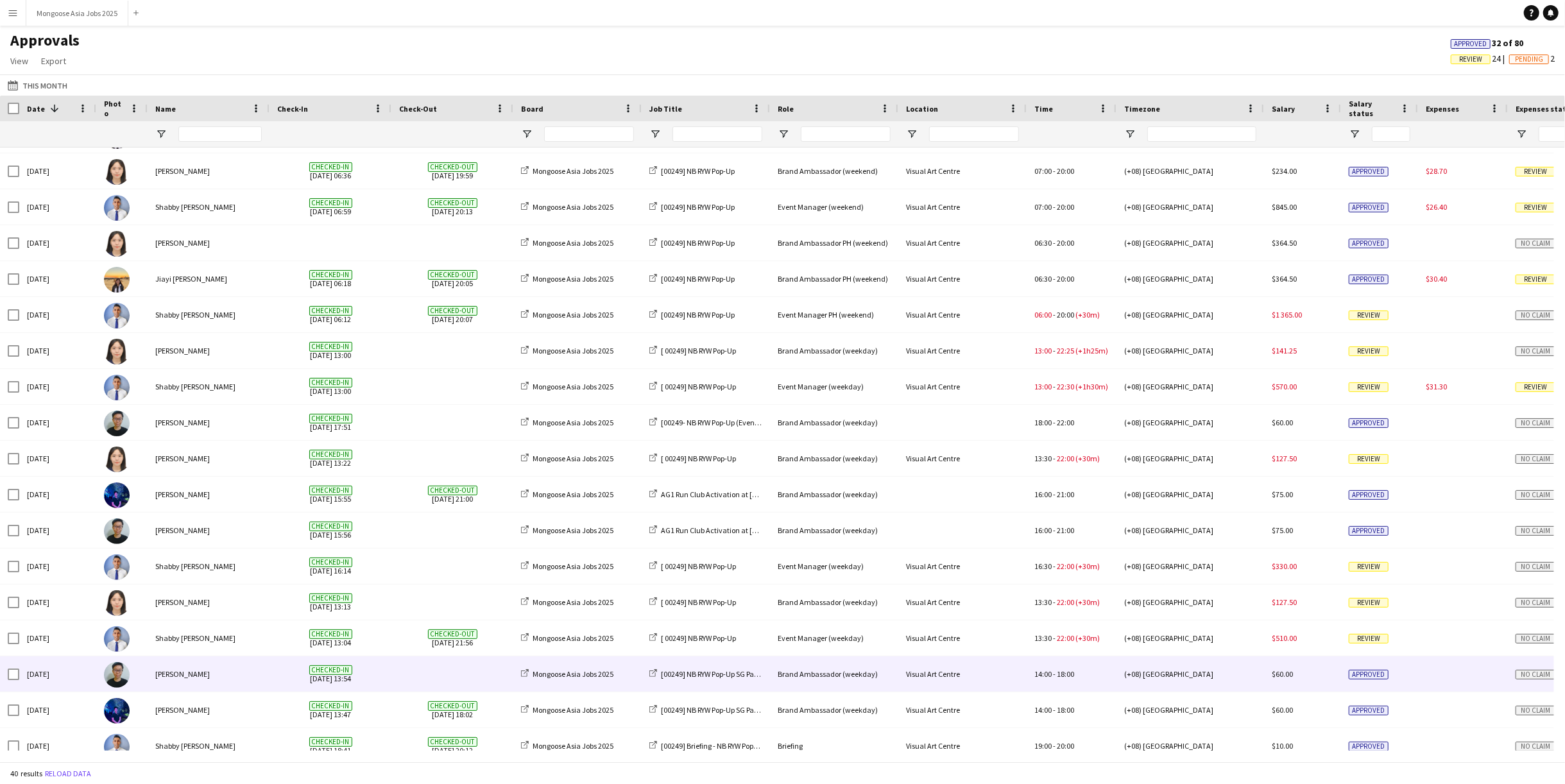
scroll to position [803, 0]
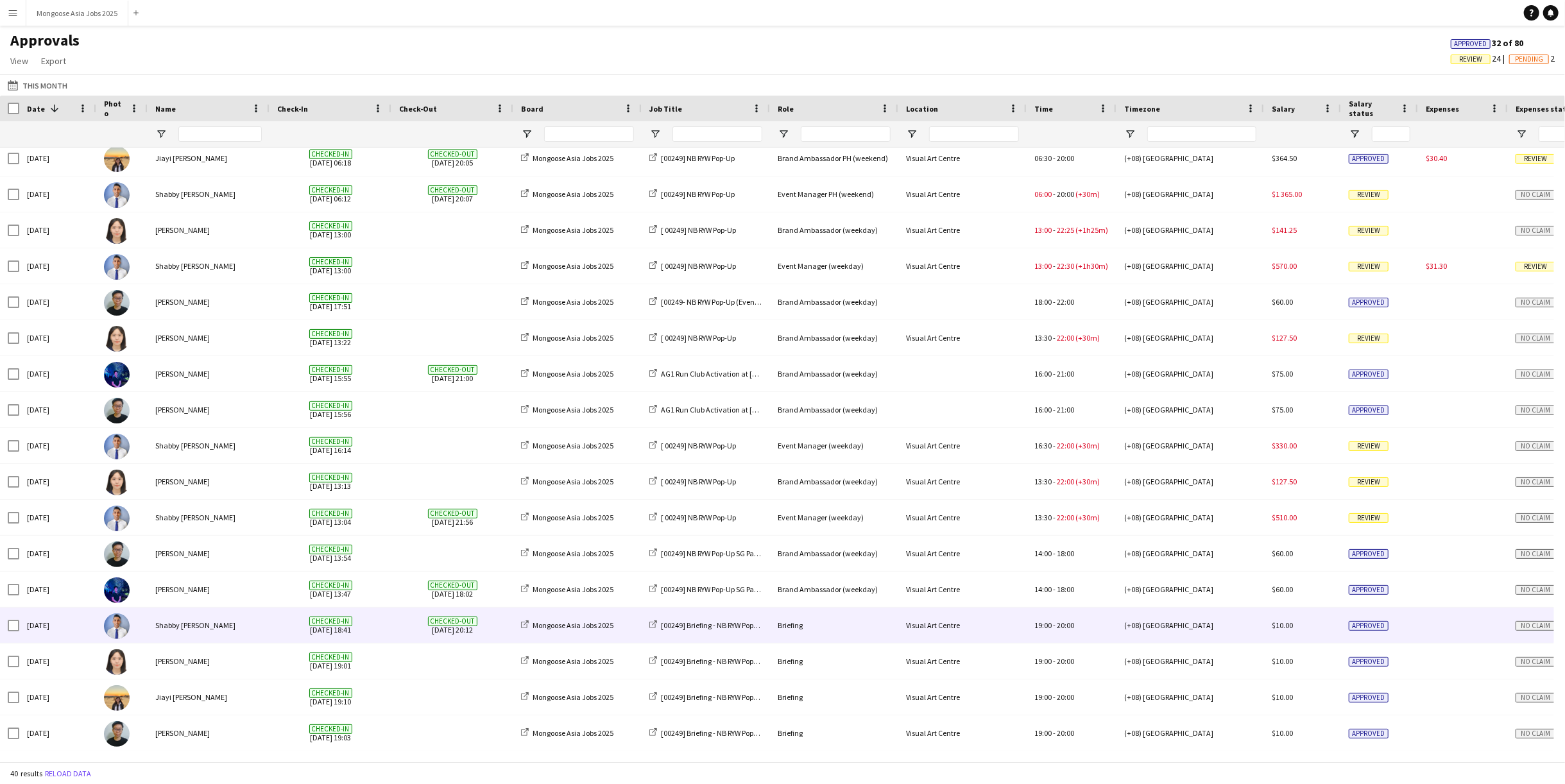
click at [645, 633] on div "[00249] Briefing - NB RYW Pop-Up" at bounding box center [705, 624] width 128 height 35
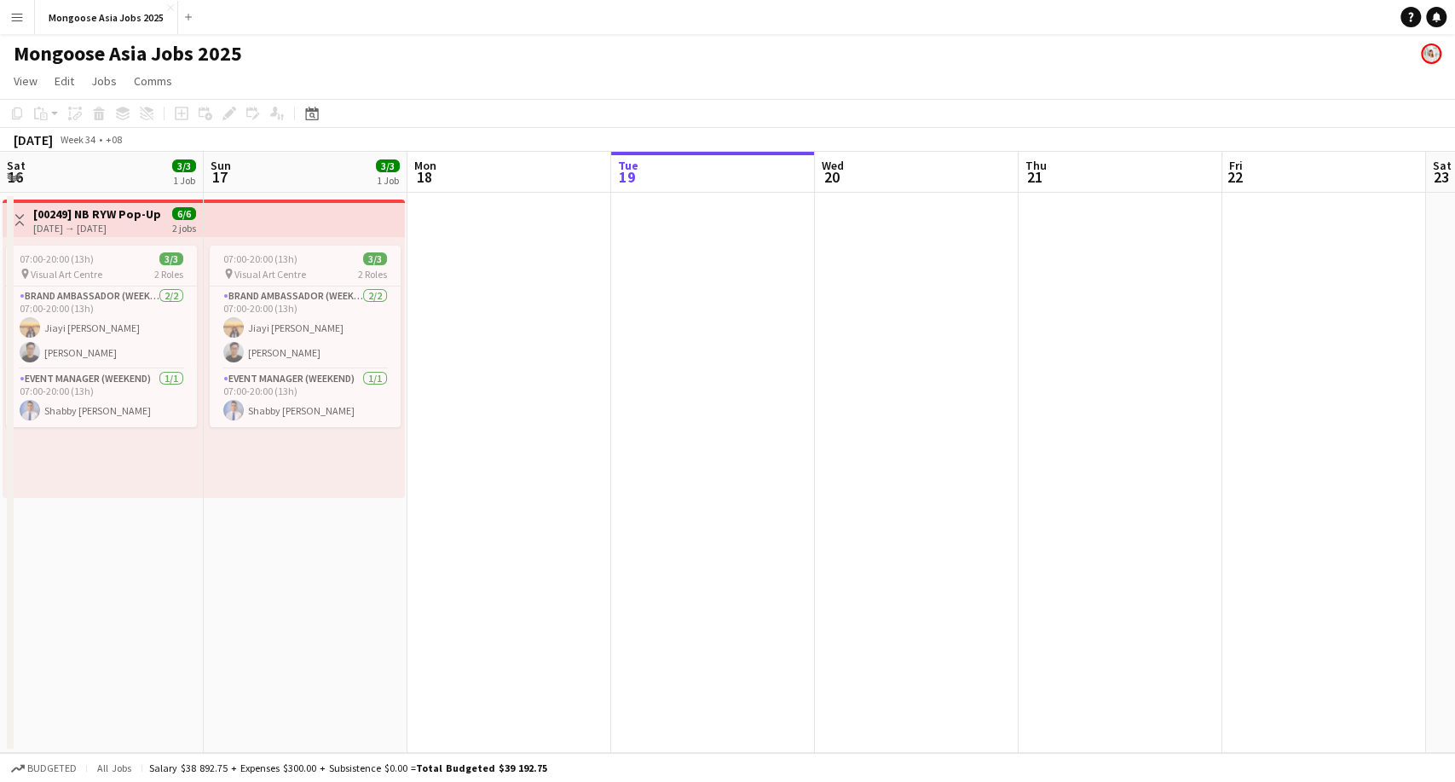
scroll to position [0, 407]
